Goal: Task Accomplishment & Management: Manage account settings

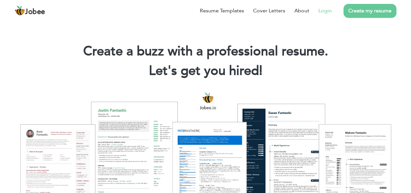
click at [325, 13] on link "Login" at bounding box center [324, 11] width 13 height 8
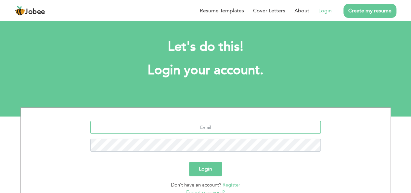
click at [210, 125] on input "text" at bounding box center [205, 126] width 230 height 13
click at [221, 128] on input "Irfan-khan" at bounding box center [205, 126] width 230 height 13
type input "t"
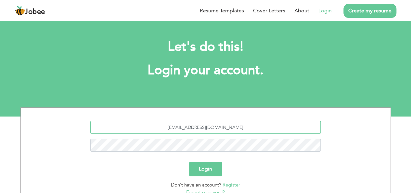
type input "therik712@gmail.com"
click at [195, 173] on button "Login" at bounding box center [205, 168] width 33 height 14
